Goal: Download file/media

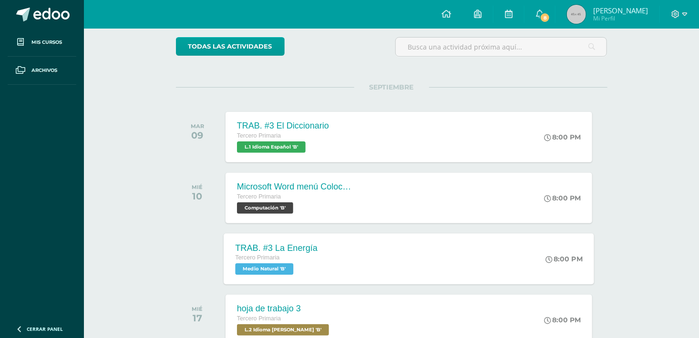
click at [265, 273] on span "Medio Natural 'B'" at bounding box center [264, 268] width 58 height 11
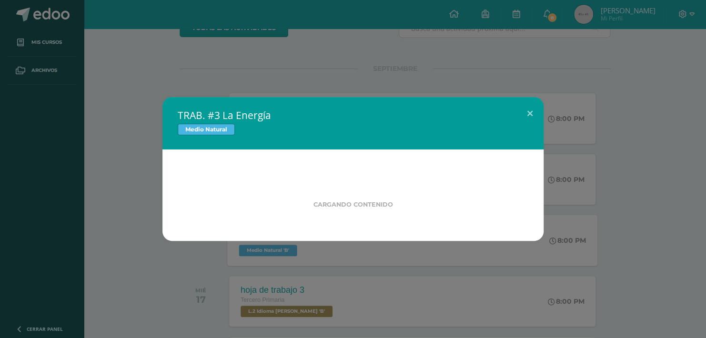
scroll to position [95, 0]
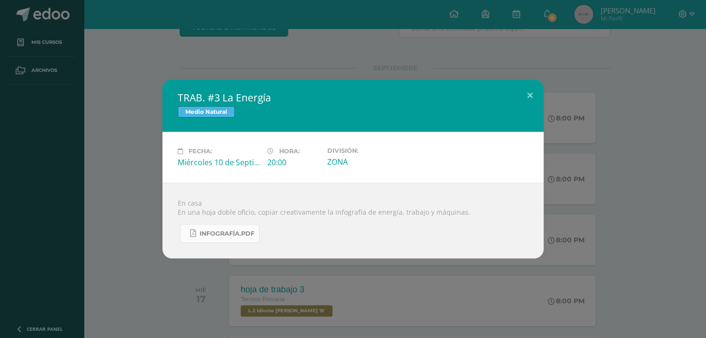
click at [195, 234] on icon at bounding box center [193, 234] width 6 height 8
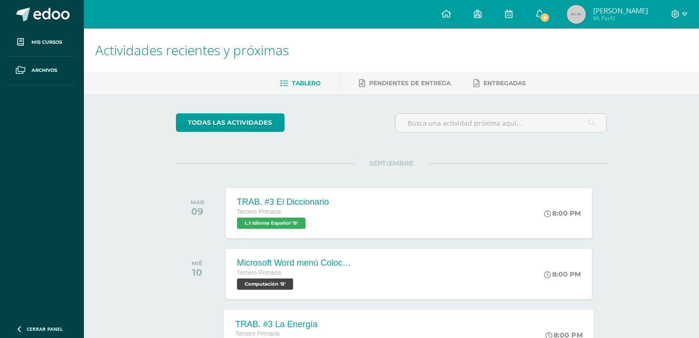
click at [294, 323] on div "TRAB. #3 La Energía" at bounding box center [276, 324] width 82 height 10
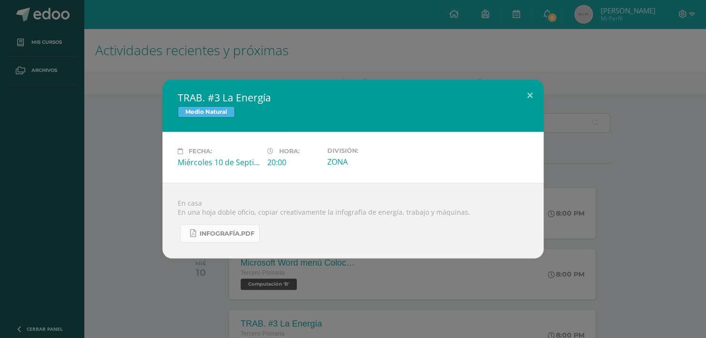
click at [216, 230] on span "Infografía.pdf" at bounding box center [227, 234] width 55 height 8
